Goal: Task Accomplishment & Management: Complete application form

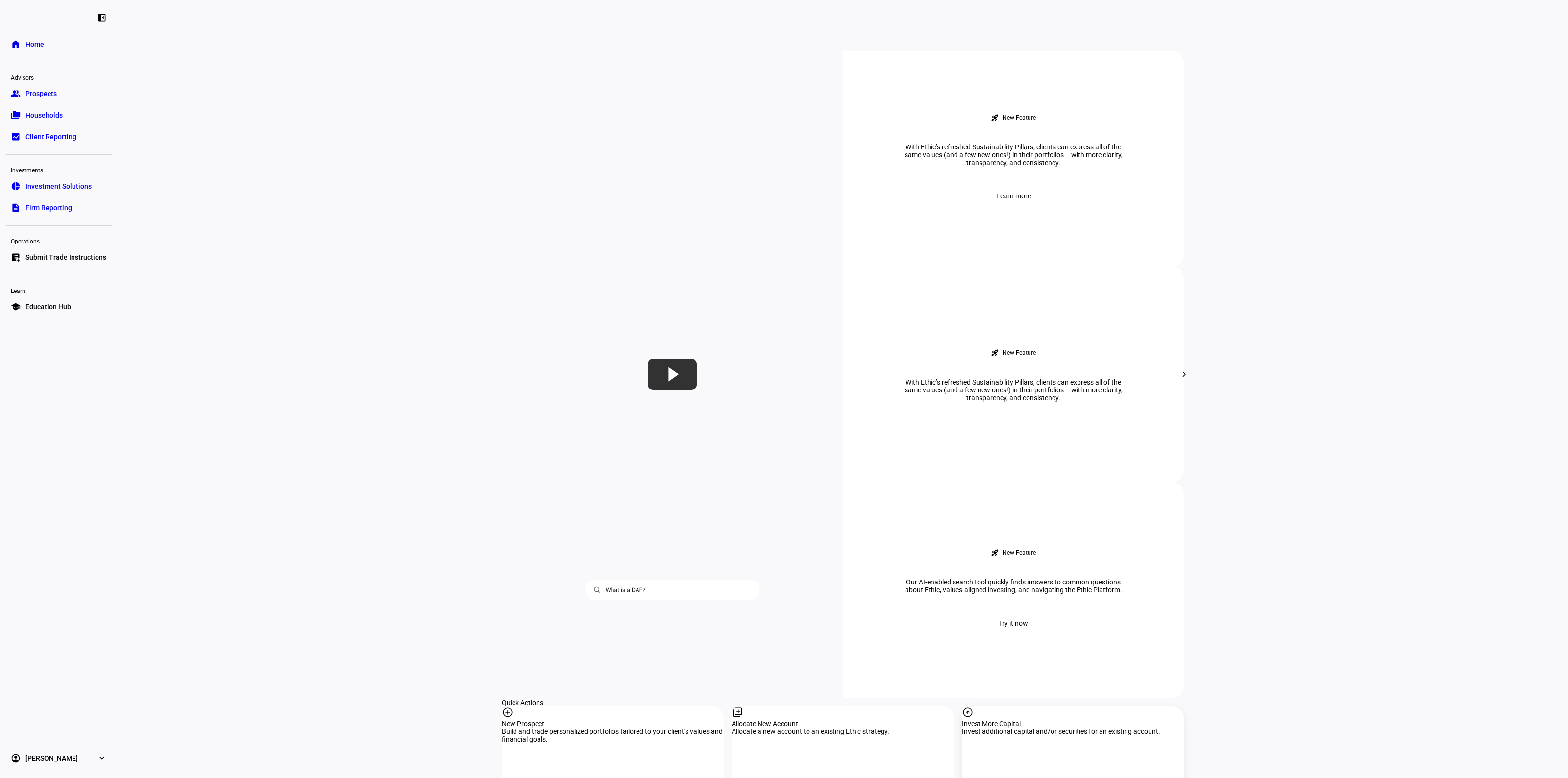
scroll to position [612, 0]
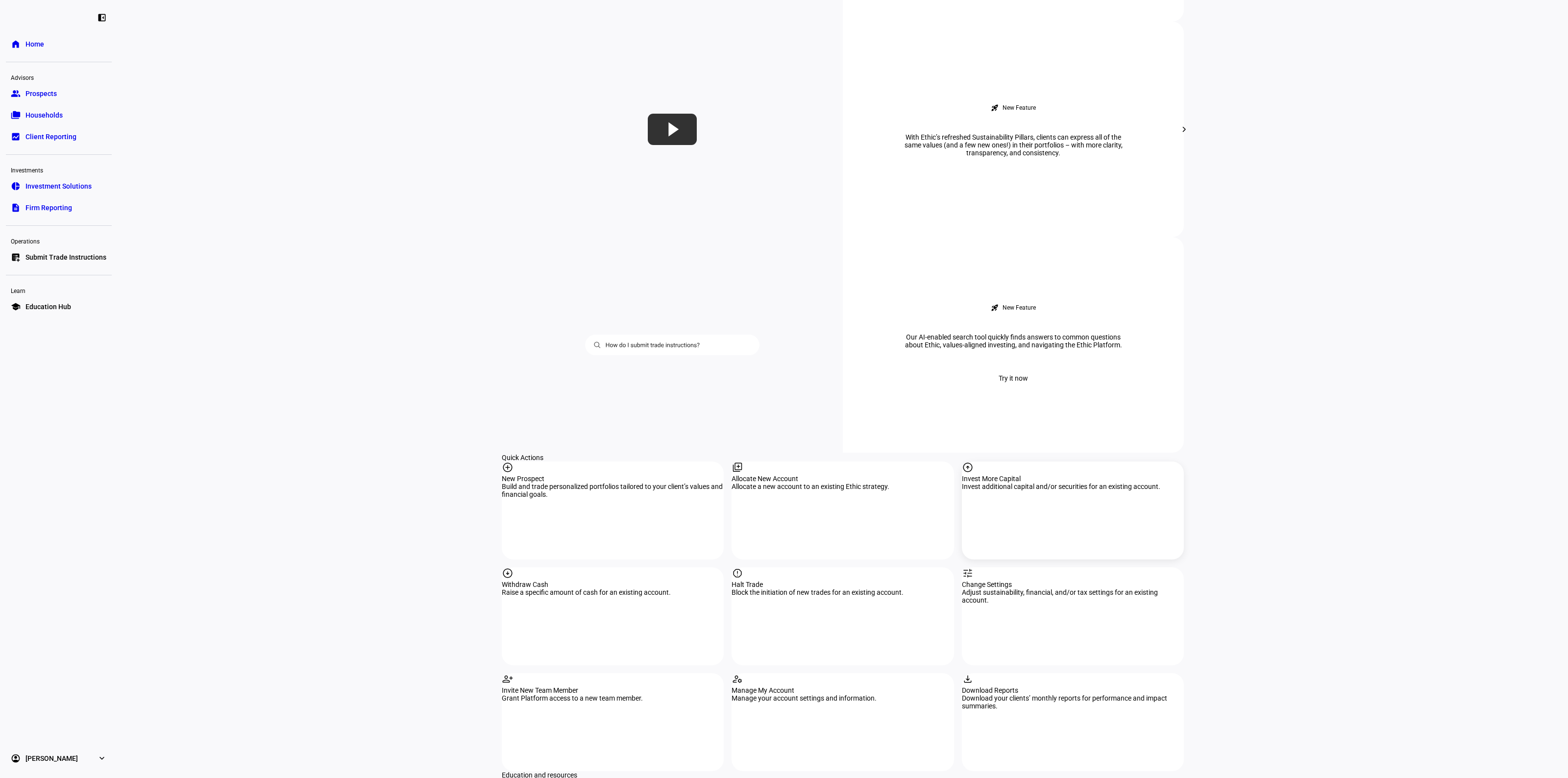
click at [1032, 461] on div "arrow_circle_up Invest More Capital Invest additional capital and/or securities…" at bounding box center [1073, 510] width 222 height 98
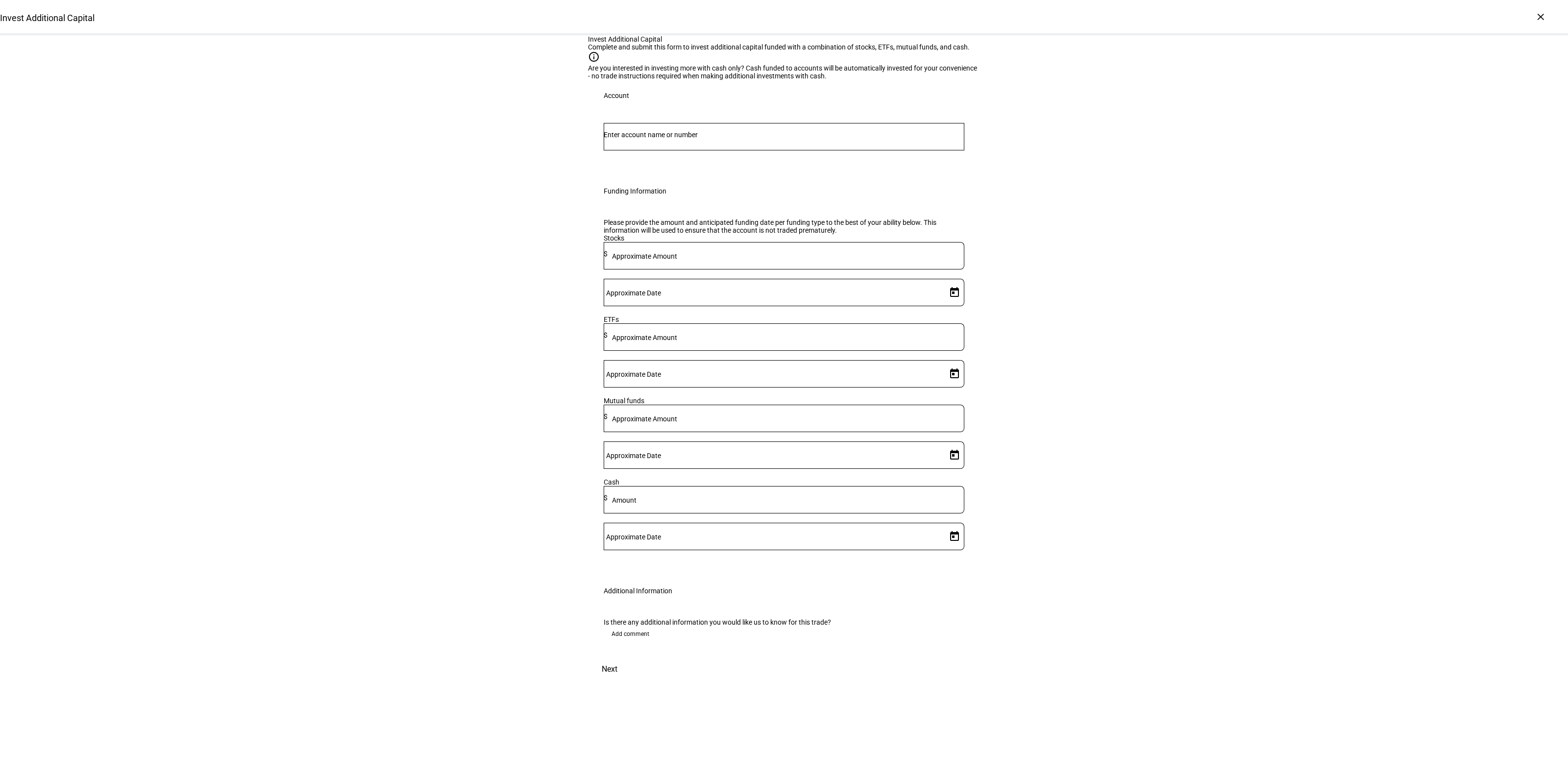
drag, startPoint x: 244, startPoint y: 283, endPoint x: 237, endPoint y: 284, distance: 7.1
click at [244, 283] on div "Invest Additional Capital Complete and submit this form to invest additional ca…" at bounding box center [784, 358] width 1568 height 646
drag, startPoint x: 670, startPoint y: 265, endPoint x: 684, endPoint y: 271, distance: 15.2
click at [671, 139] on input "Number" at bounding box center [784, 135] width 361 height 8
paste input "49230019"
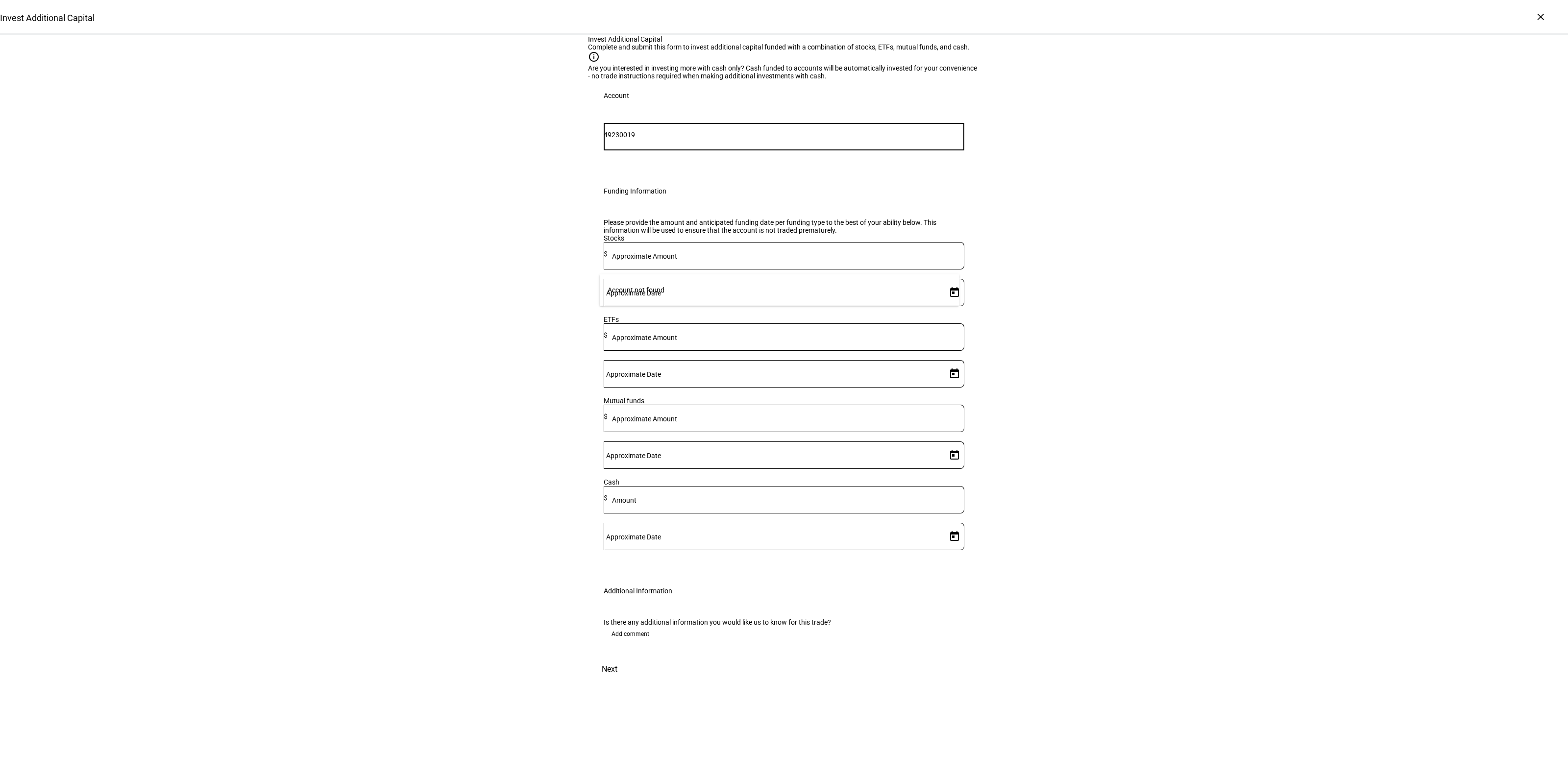
click at [459, 315] on div "Invest Additional Capital Complete and submit this form to invest additional ca…" at bounding box center [784, 358] width 1568 height 646
click at [628, 139] on input "49230019" at bounding box center [784, 135] width 361 height 8
click at [623, 150] on div "49230019" at bounding box center [784, 137] width 361 height 27
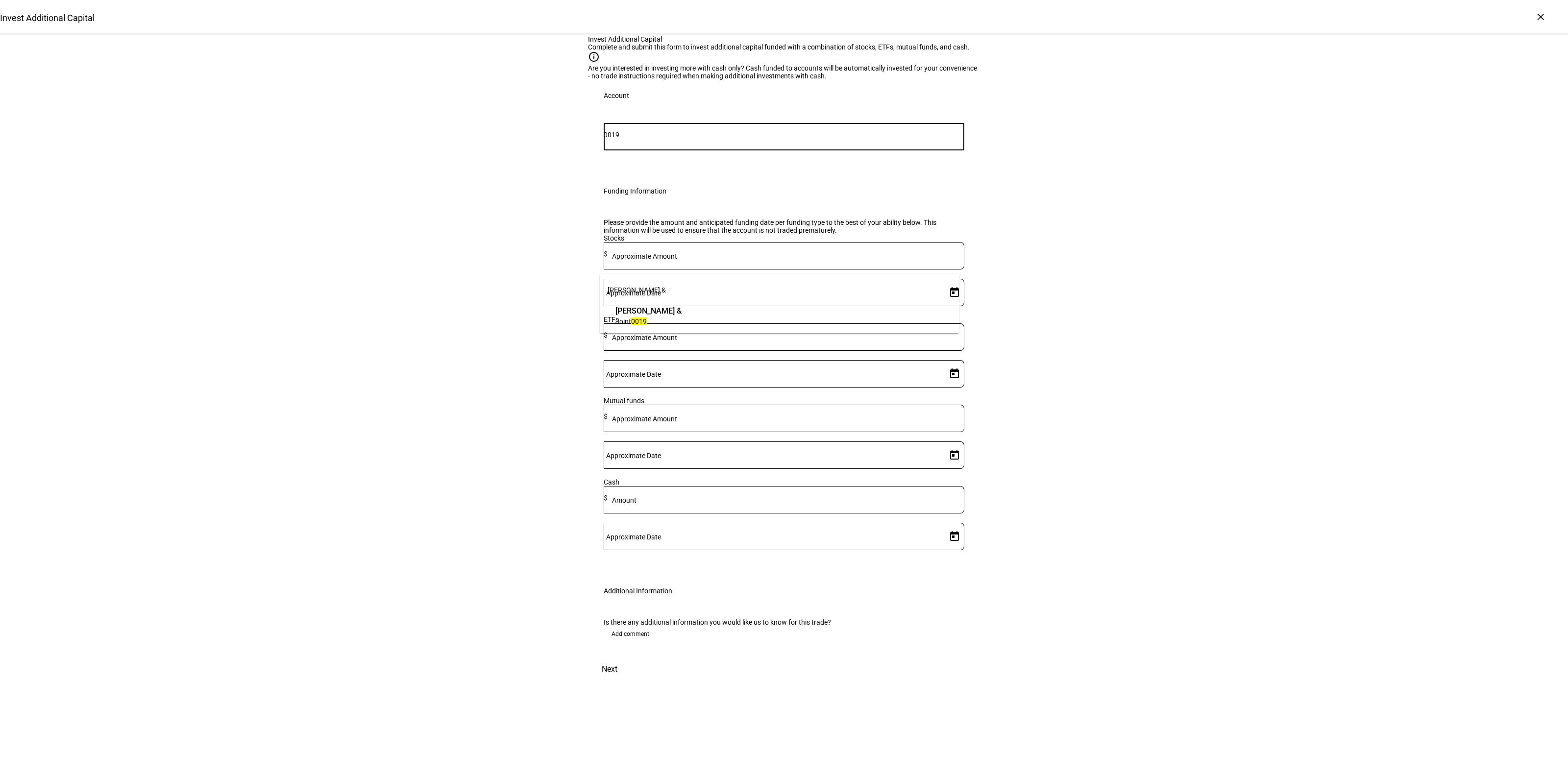
type input "0019"
click at [682, 324] on span "Joint 0019" at bounding box center [648, 322] width 66 height 10
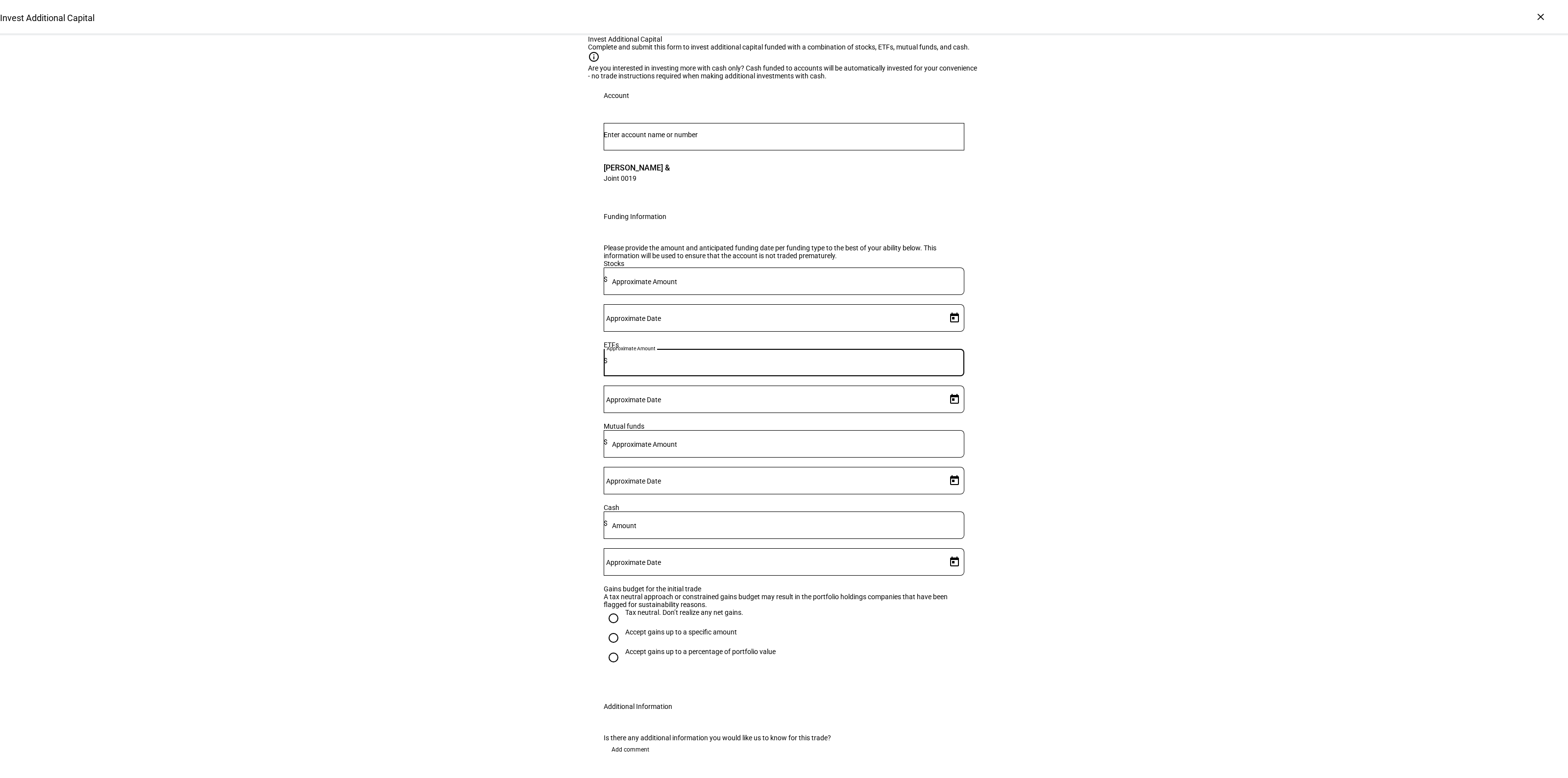
click at [737, 376] on div "Approximate Amount $" at bounding box center [784, 362] width 361 height 27
type input "26,000"
click at [949, 411] on span "Open calendar" at bounding box center [954, 400] width 23 height 23
click at [886, 584] on span "9" at bounding box center [888, 588] width 17 height 17
type input "[DATE]"
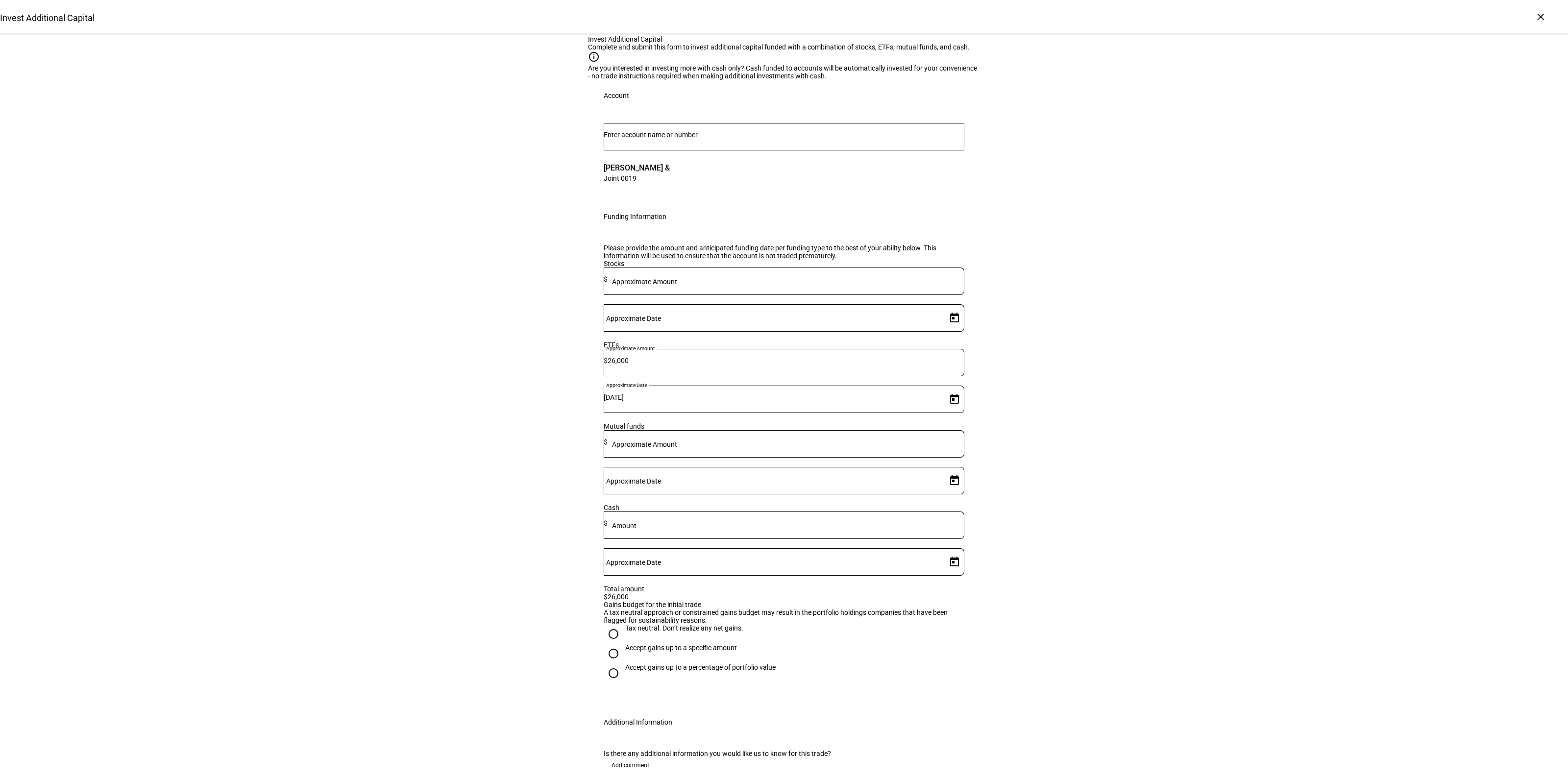
click at [1177, 577] on div "Invest Additional Capital Complete and submit this form to invest additional ca…" at bounding box center [784, 424] width 1568 height 777
click at [668, 632] on div "Tax neutral. Don’t realize any net gains." at bounding box center [684, 628] width 118 height 8
click at [623, 644] on input "Tax neutral. Don’t realize any net gains." at bounding box center [614, 634] width 19 height 19
radio input "true"
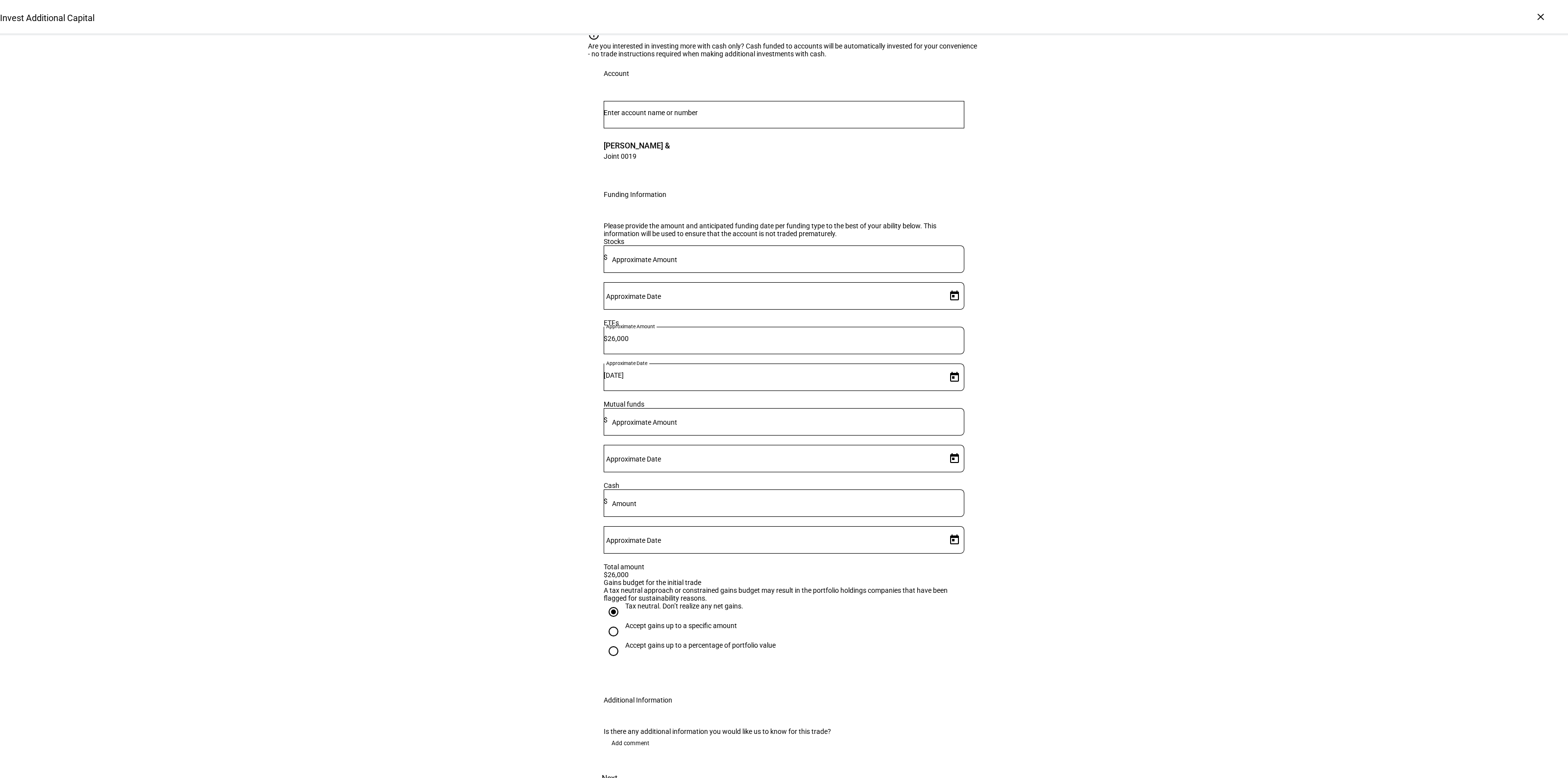
scroll to position [62, 0]
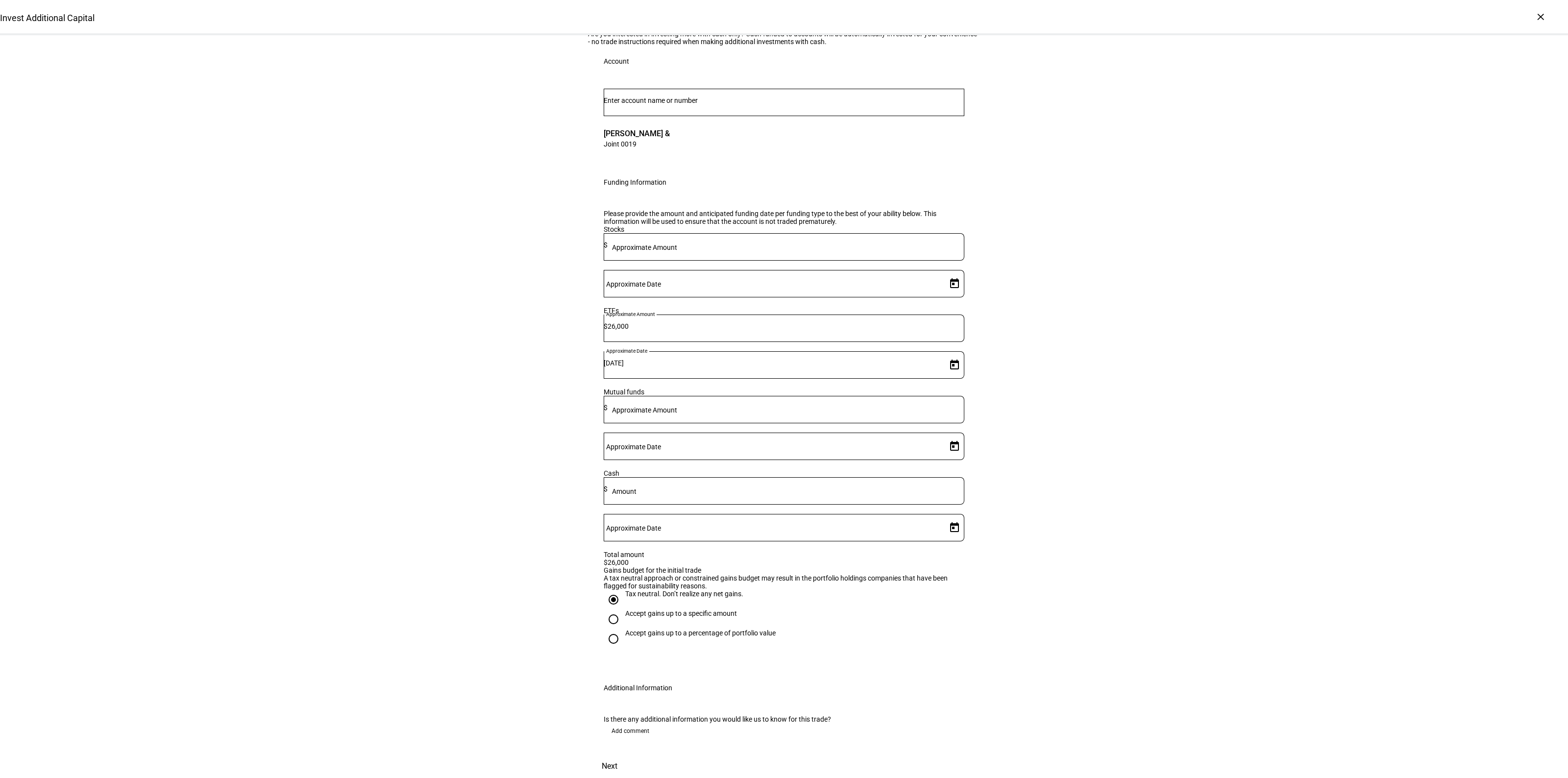
click at [638, 609] on div "Accept gains up to a specific amount" at bounding box center [681, 613] width 112 height 8
click at [623, 609] on input "Accept gains up to a specific amount" at bounding box center [614, 619] width 19 height 19
radio input "true"
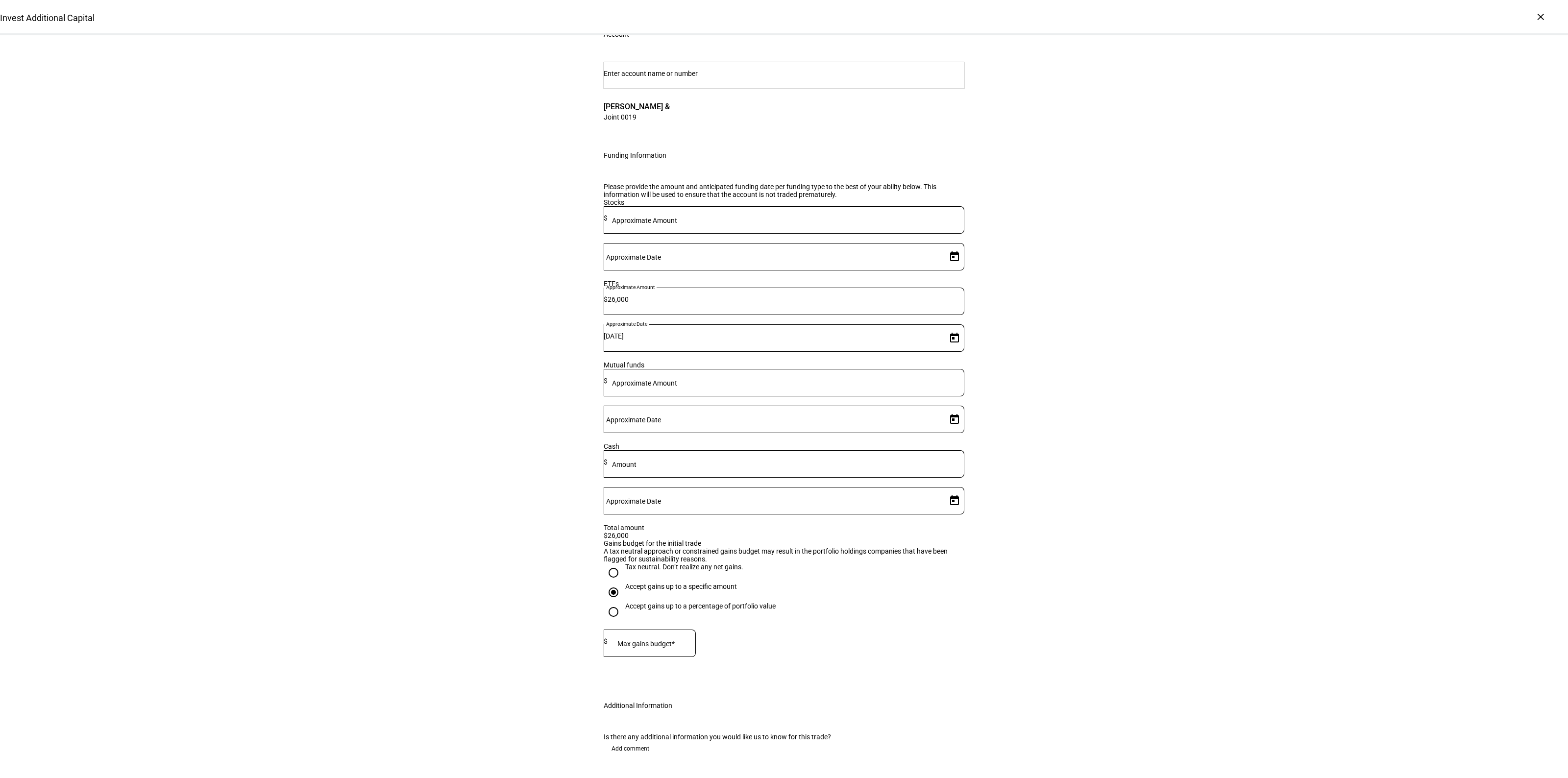
click at [663, 648] on mat-label "Max gains budget*" at bounding box center [646, 644] width 58 height 8
type input "1,000"
click at [1014, 492] on div "Invest Additional Capital Complete and submit this form to invest additional ca…" at bounding box center [784, 384] width 1568 height 821
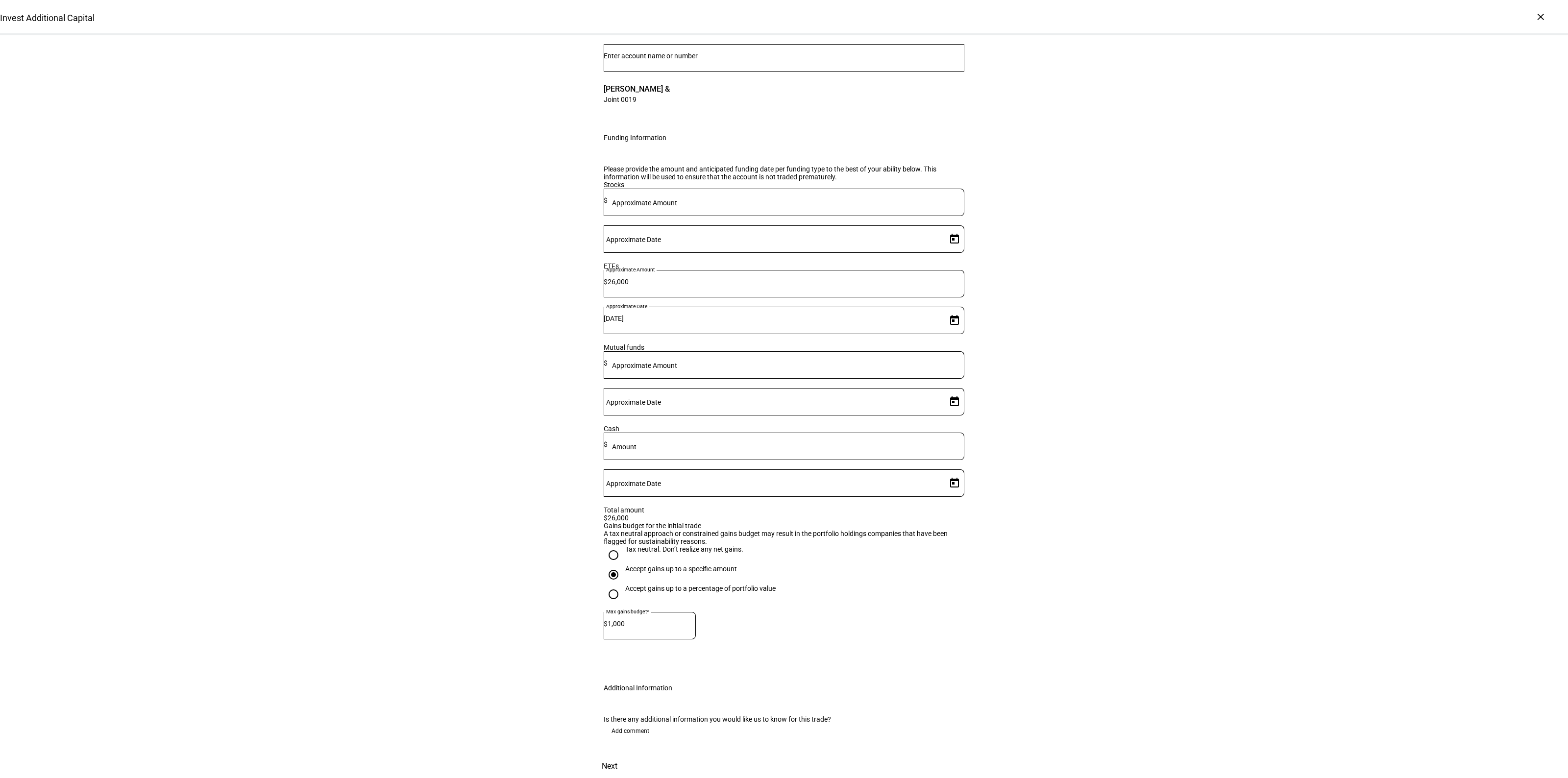
scroll to position [160, 0]
click at [631, 755] on span at bounding box center [610, 766] width 43 height 23
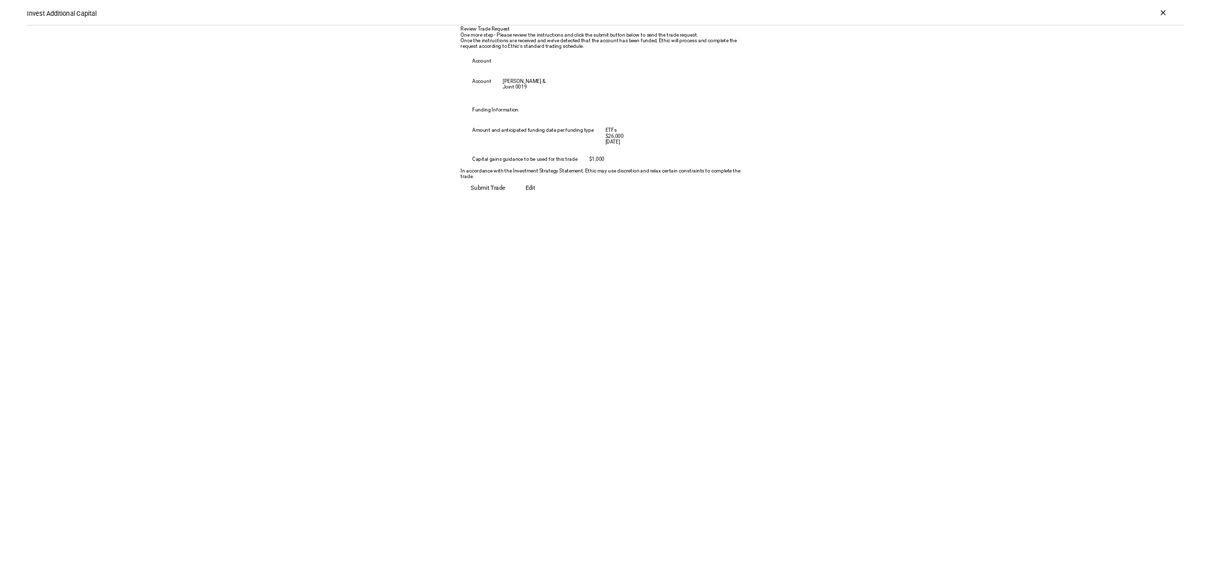
scroll to position [0, 0]
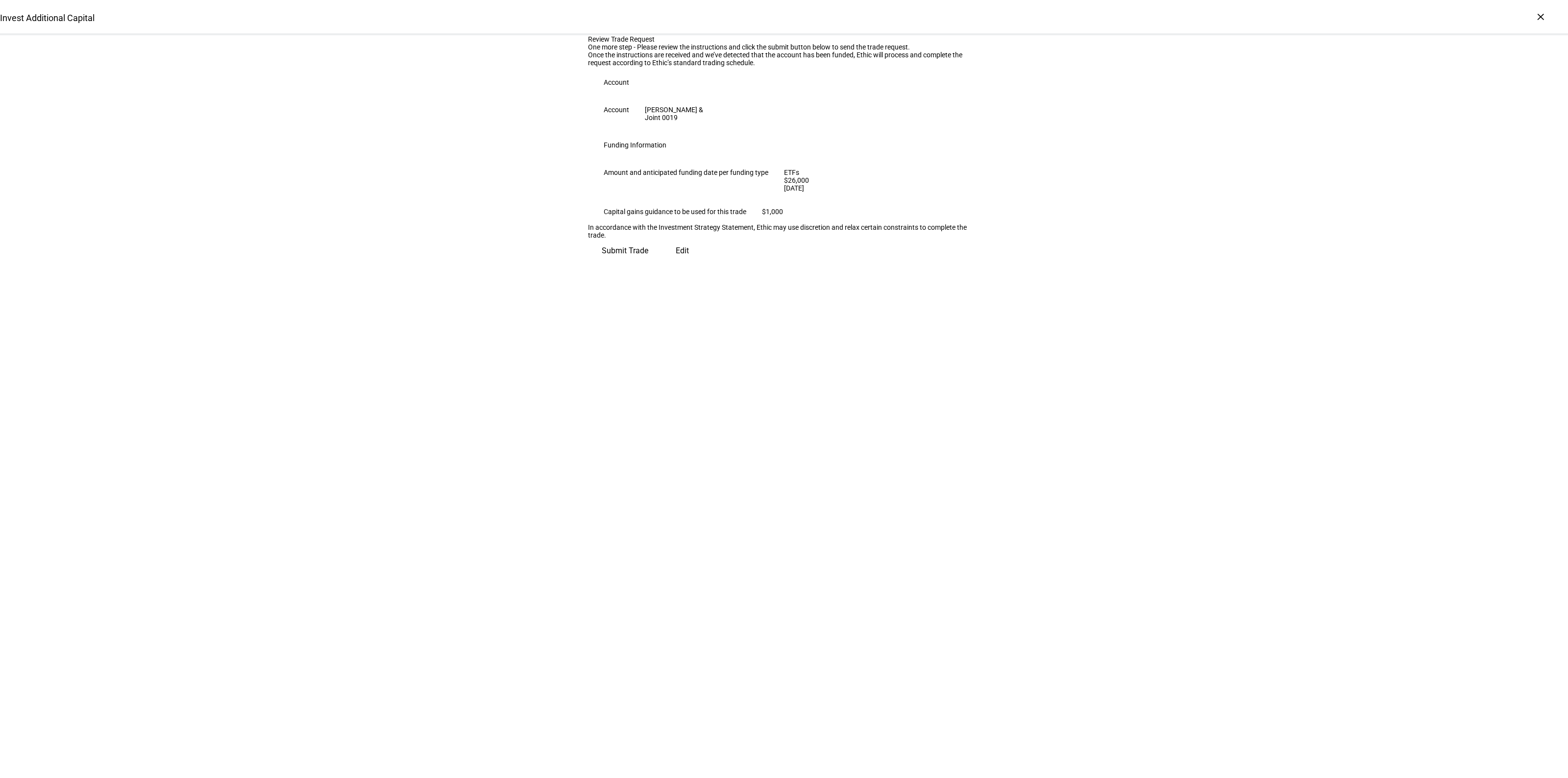
click at [946, 263] on div "Review Trade Request One more step - Please review the instructions and click t…" at bounding box center [784, 149] width 392 height 227
click at [648, 263] on span "Submit Trade" at bounding box center [625, 250] width 46 height 23
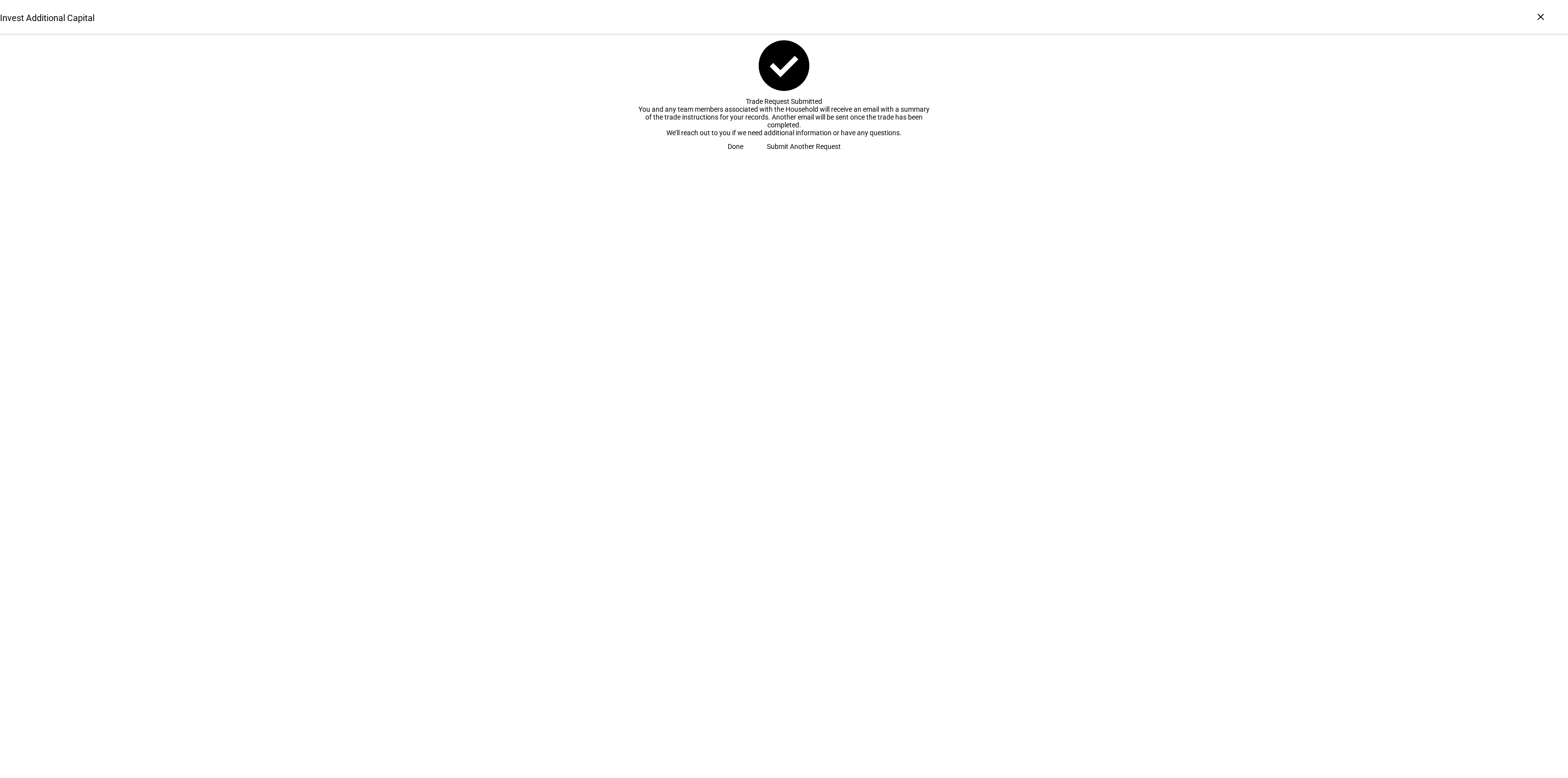
click at [744, 156] on span "Done" at bounding box center [736, 146] width 15 height 19
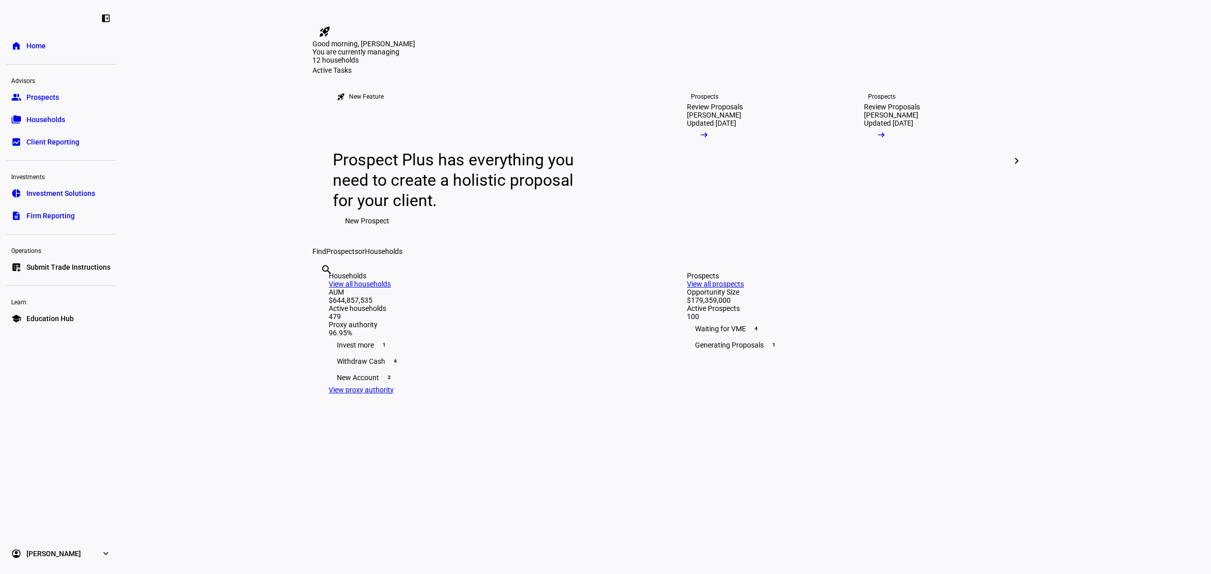
drag, startPoint x: 240, startPoint y: 408, endPoint x: 360, endPoint y: 304, distance: 159.1
click at [240, 408] on eth-layout-page-content "rocket_launch Product Updates The latest features and improvements Powered by L…" at bounding box center [666, 287] width 1089 height 574
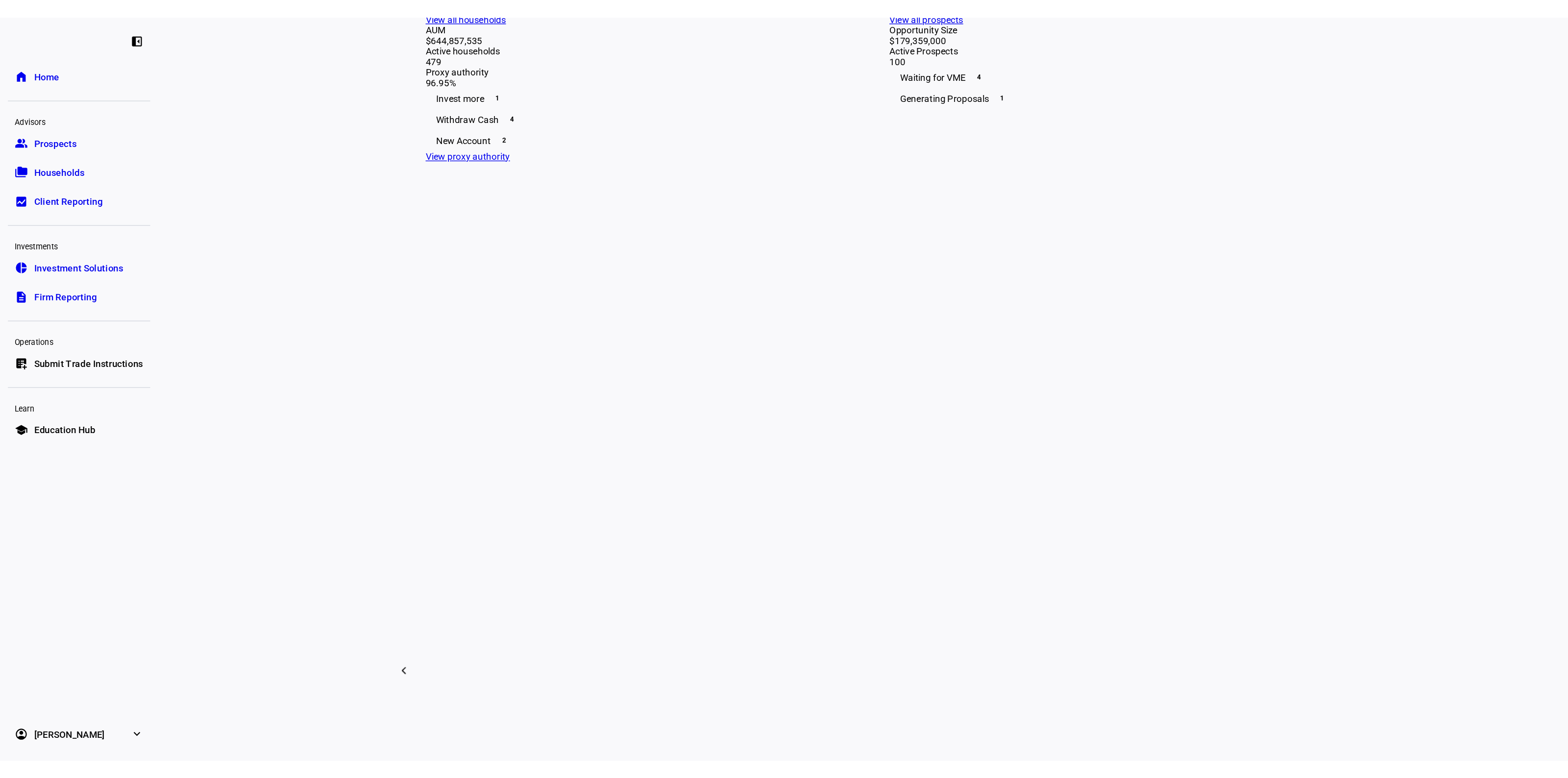
scroll to position [306, 0]
